Goal: Task Accomplishment & Management: Use online tool/utility

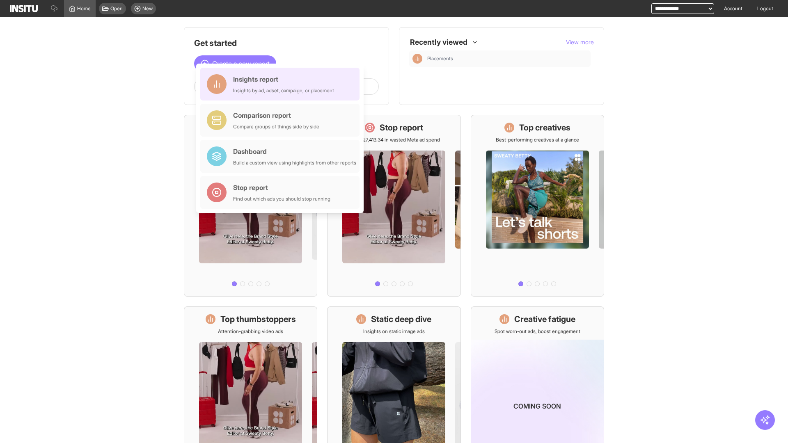
click at [282, 84] on div "Insights report Insights by ad, adset, campaign, or placement" at bounding box center [283, 84] width 101 height 20
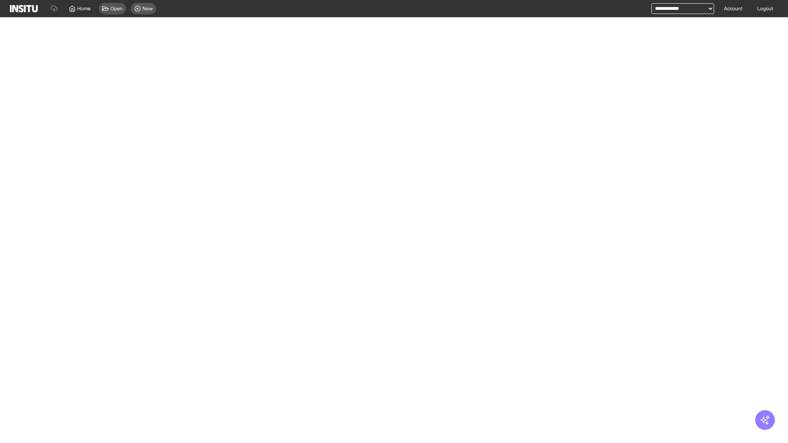
select select "**"
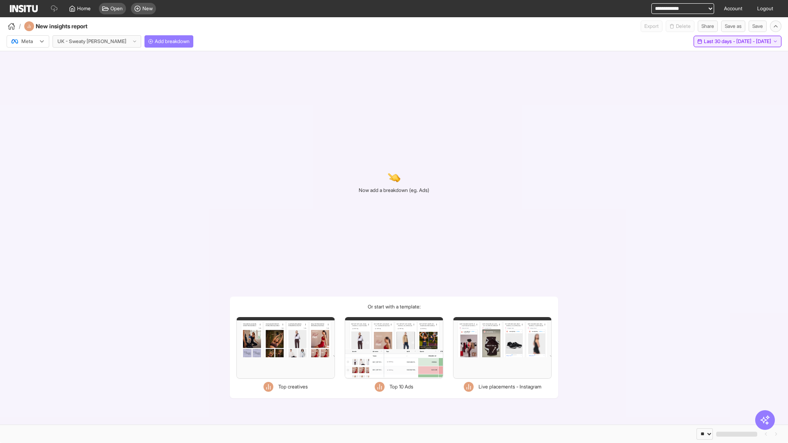
click at [721, 41] on span "Last 30 days - Thu 24 Jul - Fri 22 Aug, 2025" at bounding box center [737, 41] width 67 height 7
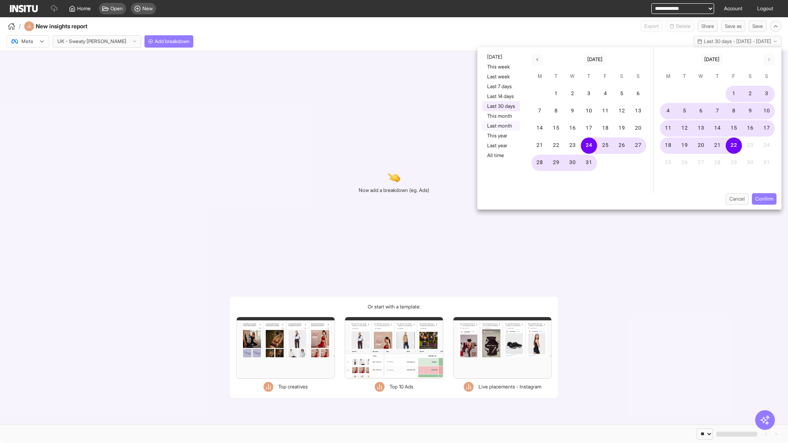
click at [501, 126] on button "Last month" at bounding box center [501, 126] width 38 height 10
